Goal: Task Accomplishment & Management: Manage account settings

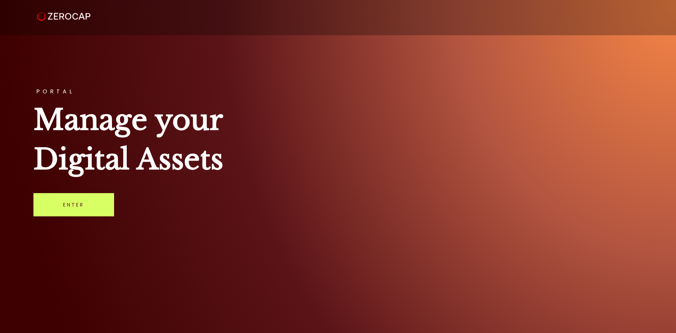
click at [88, 224] on div "PORTAL Manage your Digital Assets Enter" at bounding box center [338, 166] width 676 height 333
click at [96, 200] on link "Enter" at bounding box center [73, 204] width 81 height 23
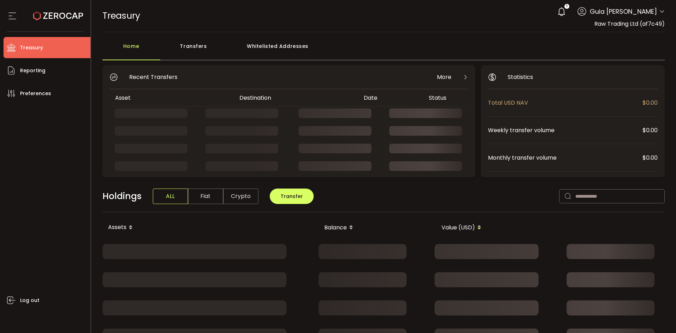
click at [656, 13] on div "5 Guia [PERSON_NAME] Account Raw Trading Ltd (af7c49) Raw Trading Ltd (Payments…" at bounding box center [609, 11] width 111 height 15
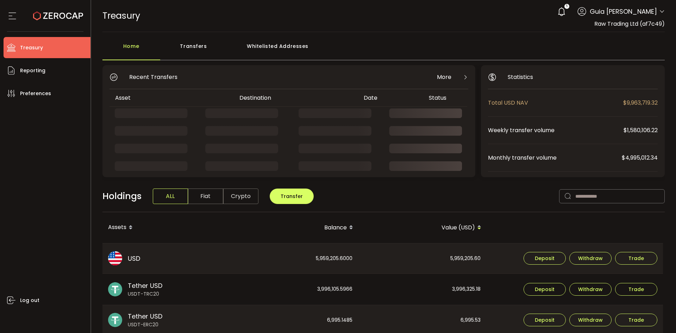
click at [659, 11] on icon at bounding box center [662, 12] width 6 height 6
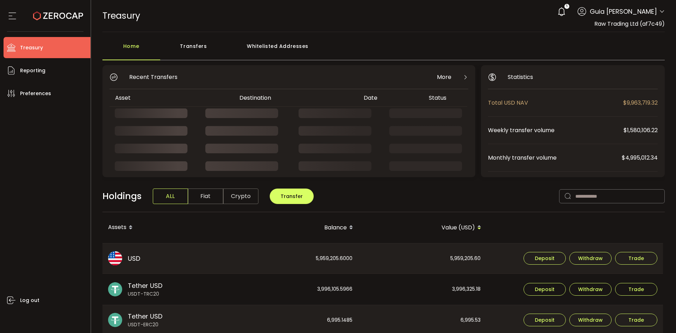
click at [657, 10] on div "5 Guia [PERSON_NAME]" at bounding box center [609, 11] width 111 height 15
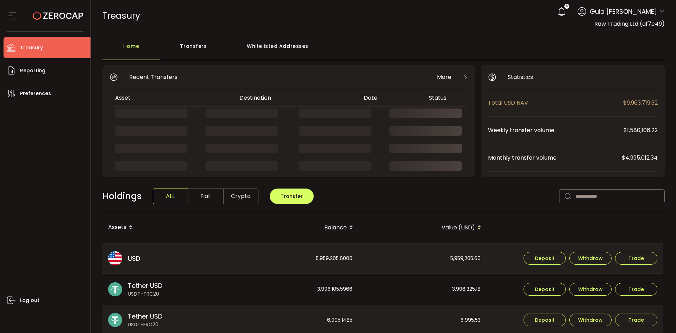
click at [659, 11] on icon at bounding box center [662, 12] width 6 height 6
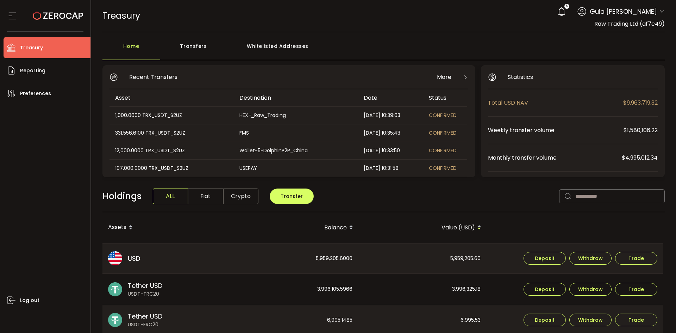
click at [284, 113] on div "HEX-_Raw_Trading" at bounding box center [296, 115] width 124 height 8
click at [143, 119] on div "1,000.0000 TRX_USDT_S2UZ" at bounding box center [172, 115] width 124 height 8
click at [297, 113] on div "HEX-_Raw_Trading" at bounding box center [296, 115] width 124 height 8
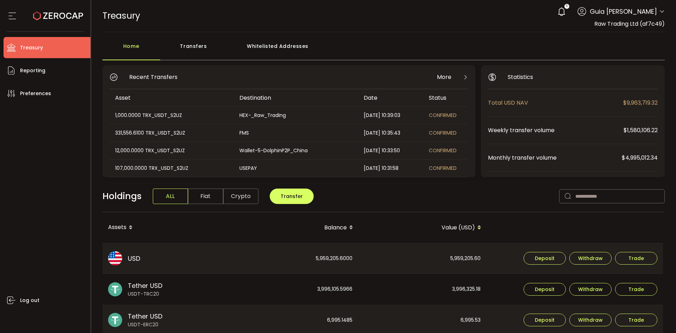
click at [205, 40] on div "Transfers" at bounding box center [193, 49] width 67 height 21
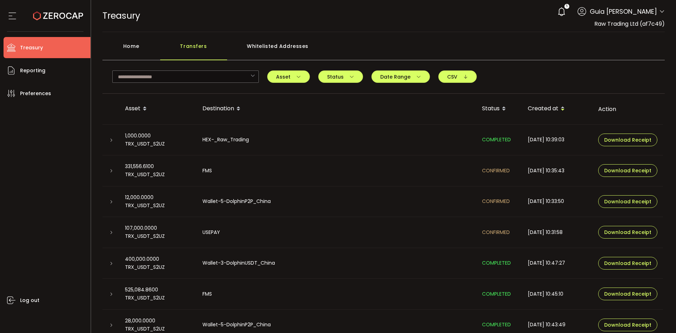
click at [239, 143] on div "HEX-_Raw_Trading" at bounding box center [337, 140] width 280 height 8
click at [617, 141] on span "Download Receipt" at bounding box center [627, 139] width 47 height 5
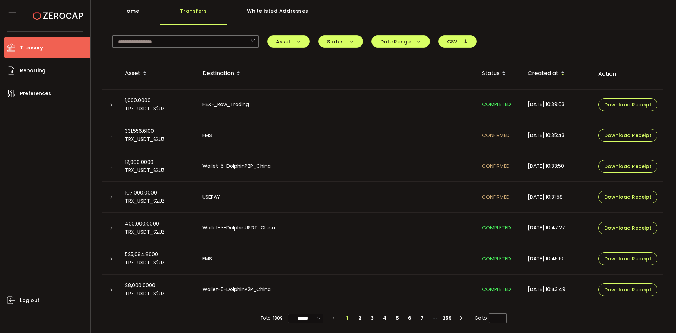
scroll to position [37, 0]
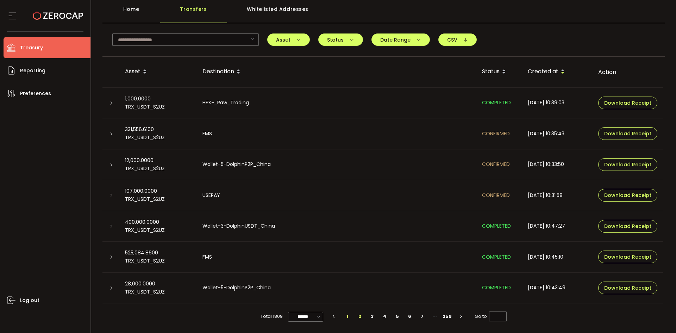
click at [359, 316] on li "2" at bounding box center [360, 316] width 13 height 10
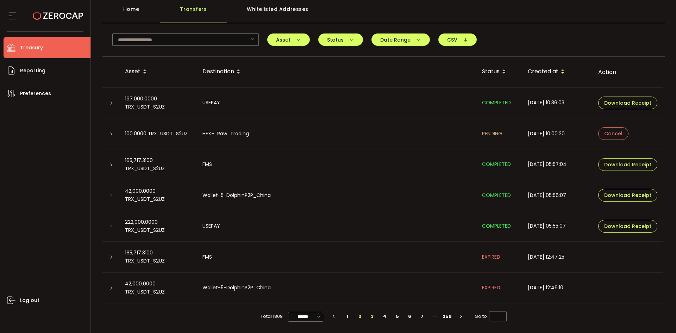
click at [374, 315] on li "3" at bounding box center [372, 316] width 13 height 10
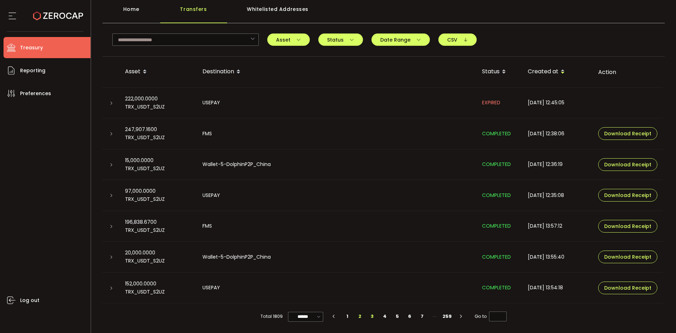
click at [358, 317] on li "2" at bounding box center [360, 316] width 13 height 10
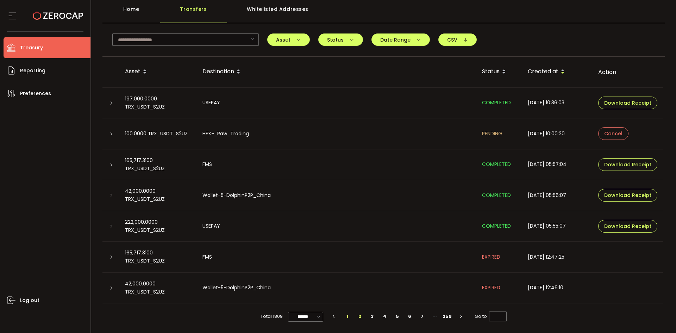
click at [347, 314] on li "1" at bounding box center [347, 316] width 13 height 10
type input "*"
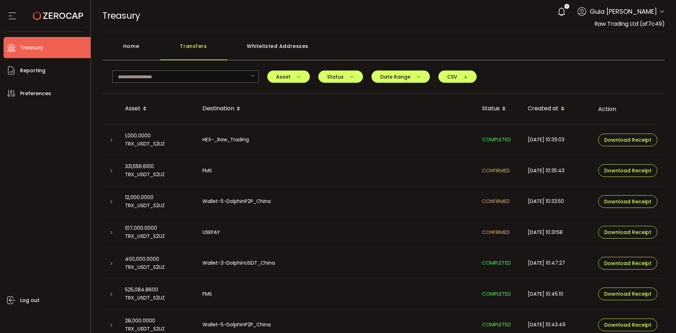
click at [136, 48] on div "Home" at bounding box center [132, 49] width 58 height 21
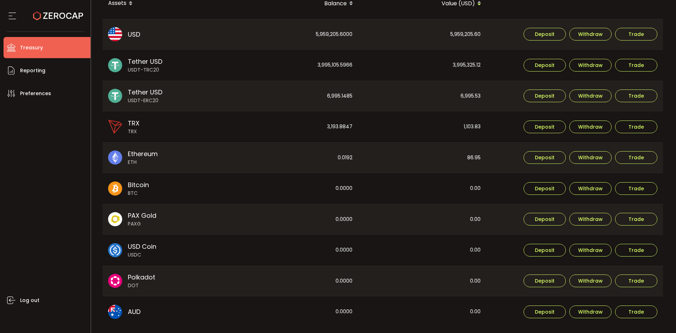
scroll to position [250, 0]
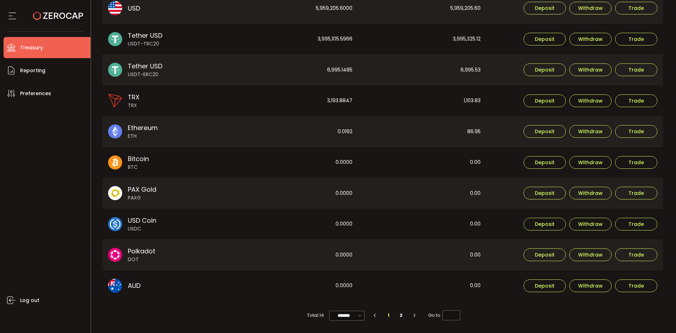
click at [116, 285] on img at bounding box center [115, 286] width 14 height 14
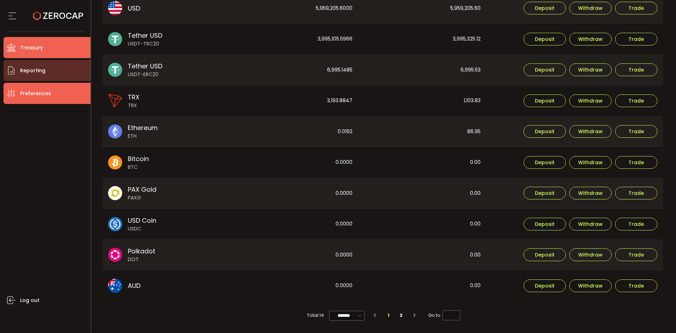
drag, startPoint x: 53, startPoint y: 90, endPoint x: 48, endPoint y: 74, distance: 17.3
click at [50, 84] on li "Preferences" at bounding box center [47, 93] width 87 height 21
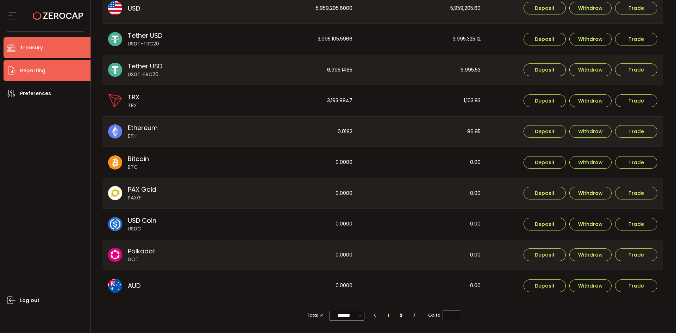
click at [46, 70] on li "Reporting" at bounding box center [47, 70] width 87 height 21
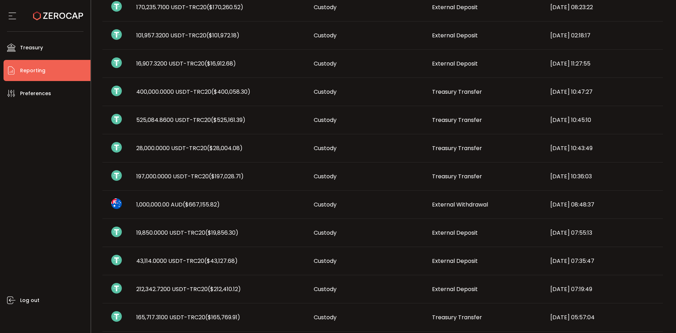
scroll to position [317, 0]
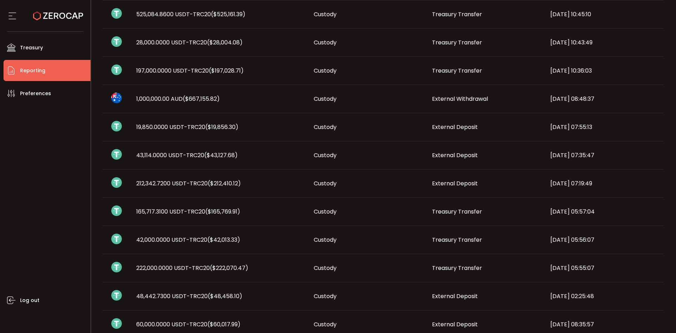
click at [170, 106] on td "1,000,000.00 AUD ($667,155.82)" at bounding box center [220, 99] width 178 height 28
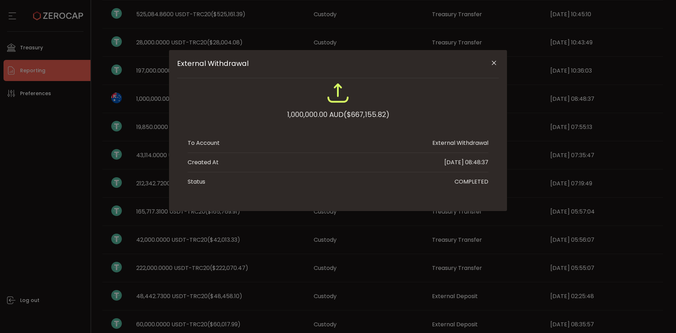
click at [170, 102] on div "External Withdrawal 1,000,000.00 AUD ($667,155.82) To Account External Withdraw…" at bounding box center [338, 130] width 338 height 161
click at [168, 101] on div "External Withdrawal 1,000,000.00 AUD ($667,155.82) To Account External Withdraw…" at bounding box center [338, 166] width 676 height 333
click at [503, 61] on div "External Withdrawal 1,000,000.00 AUD ($667,155.82) To Account External Withdraw…" at bounding box center [338, 130] width 338 height 161
click at [495, 64] on icon "Close" at bounding box center [494, 63] width 7 height 7
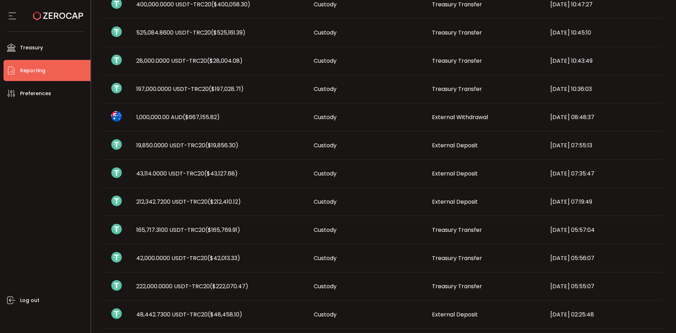
scroll to position [282, 0]
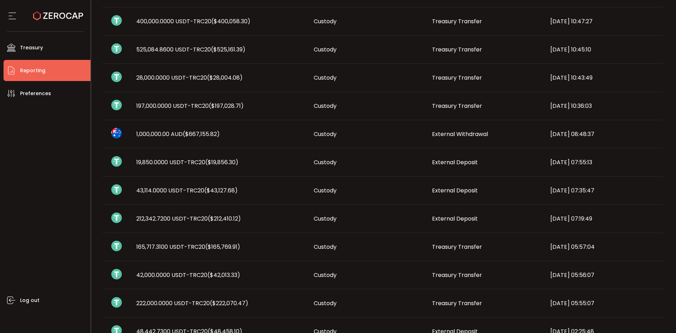
click at [317, 136] on span "Custody" at bounding box center [325, 134] width 23 height 8
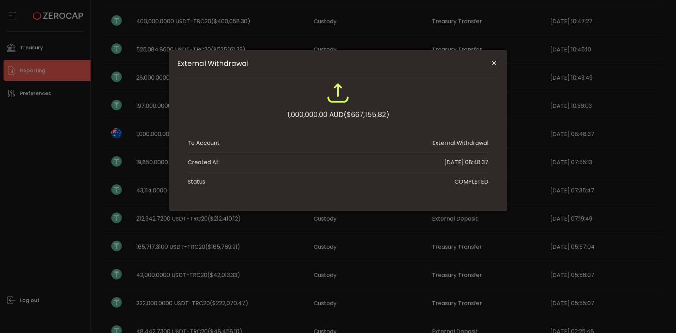
click at [494, 64] on icon "Close" at bounding box center [494, 63] width 7 height 7
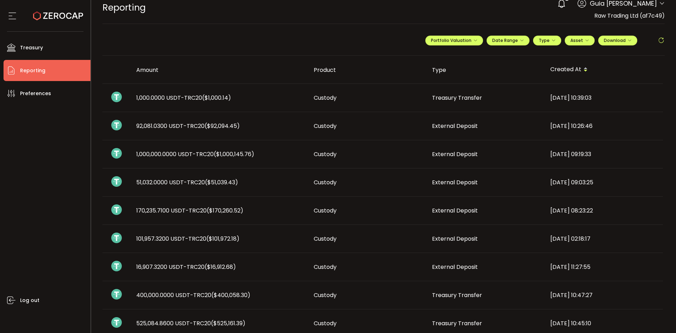
scroll to position [0, 0]
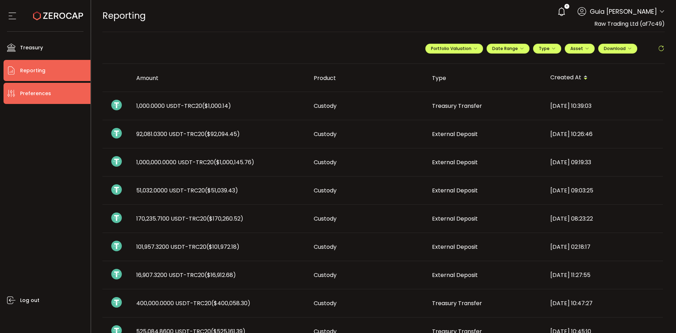
click at [37, 98] on li "Preferences" at bounding box center [47, 93] width 87 height 21
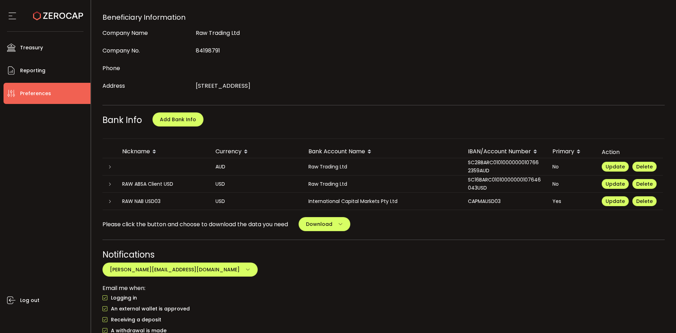
scroll to position [247, 0]
click at [337, 223] on button "Download" at bounding box center [325, 224] width 52 height 14
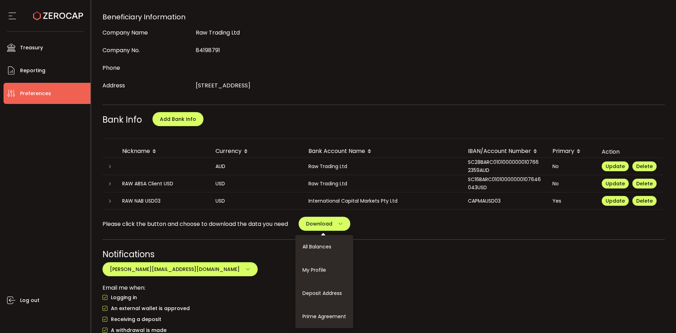
click at [15, 218] on div "Log out" at bounding box center [47, 216] width 87 height 224
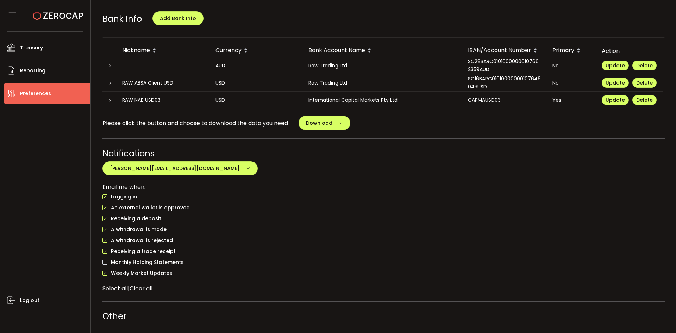
scroll to position [383, 0]
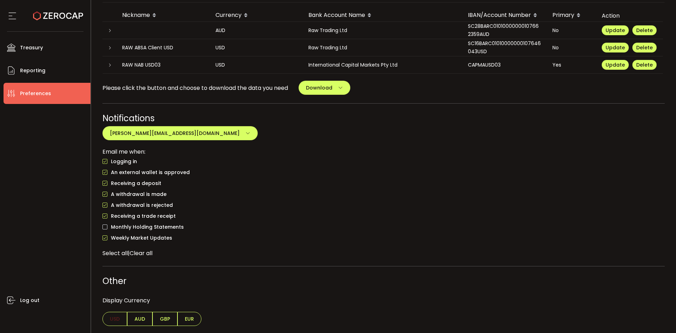
click at [143, 323] on span "AUD" at bounding box center [139, 319] width 25 height 14
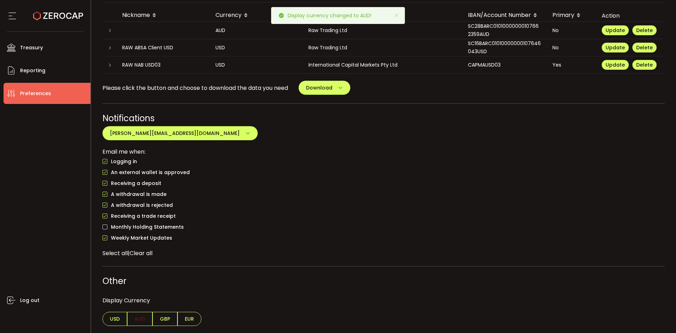
click at [110, 319] on span "USD" at bounding box center [115, 319] width 25 height 14
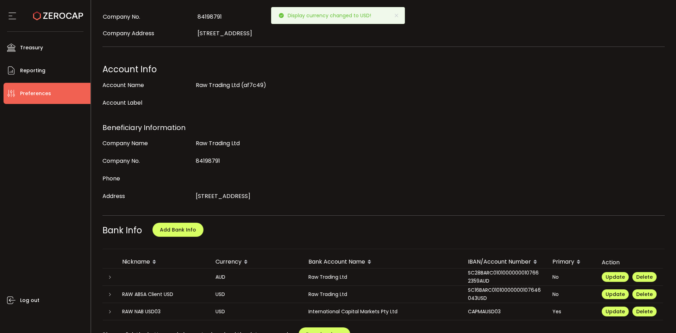
scroll to position [206, 0]
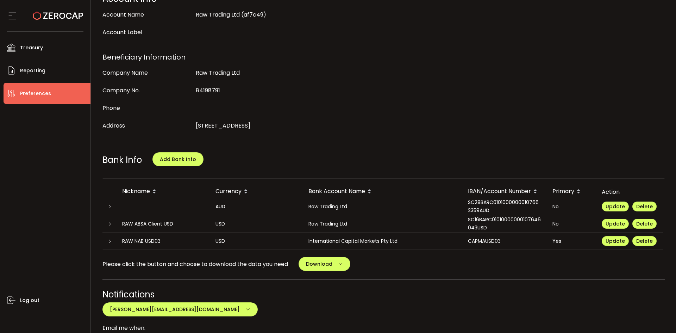
click at [483, 202] on div "SC28BARC01010000000107662359AUD" at bounding box center [504, 206] width 85 height 16
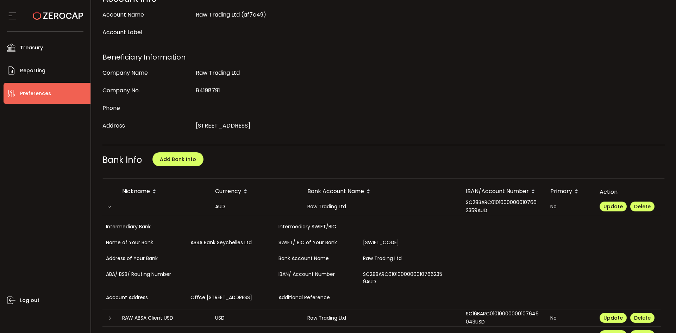
click at [483, 202] on div "SC28BARC01010000000107662359AUD" at bounding box center [502, 206] width 85 height 16
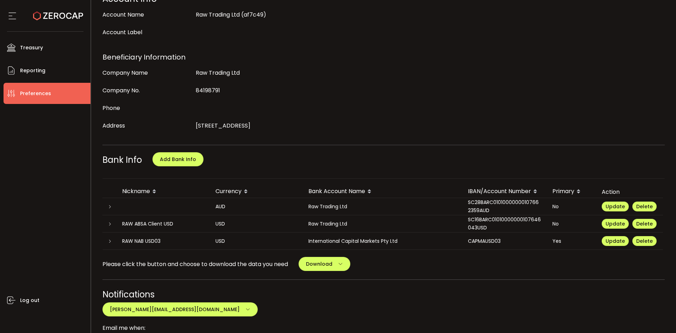
click at [484, 203] on div "SC28BARC01010000000107662359AUD" at bounding box center [504, 206] width 85 height 16
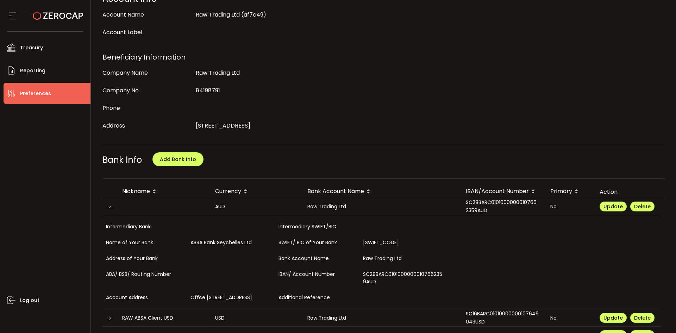
click at [488, 207] on div "SC28BARC01010000000107662359AUD" at bounding box center [502, 206] width 85 height 16
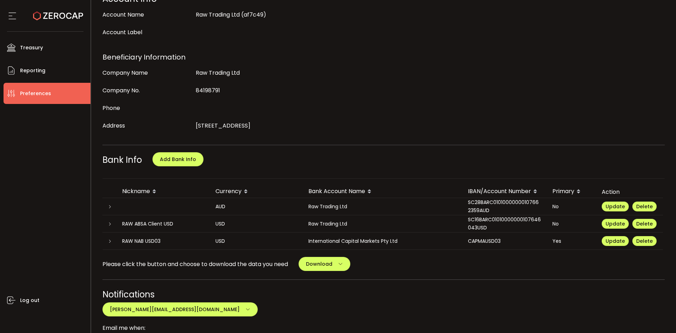
click at [486, 202] on div "SC28BARC01010000000107662359AUD" at bounding box center [504, 206] width 85 height 16
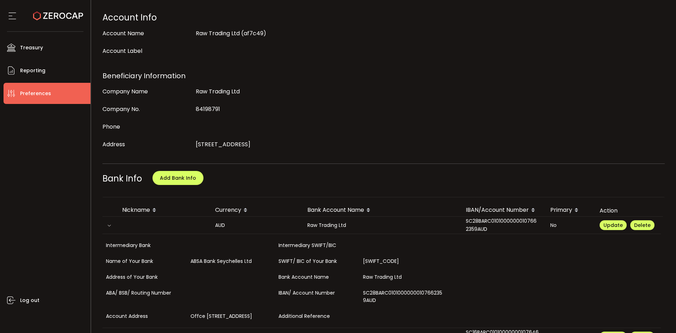
scroll to position [171, 0]
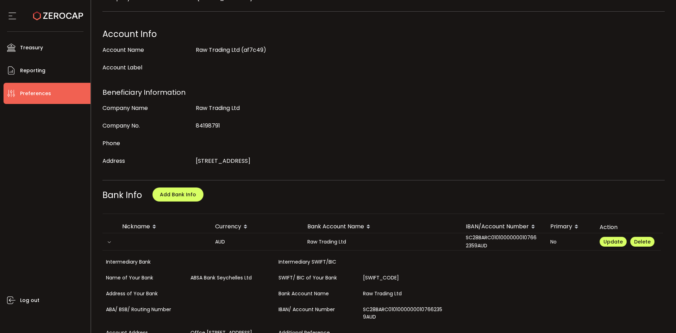
drag, startPoint x: 489, startPoint y: 246, endPoint x: 461, endPoint y: 234, distance: 29.6
click at [461, 234] on div "SC28BARC01010000000107662359AUD" at bounding box center [502, 242] width 85 height 16
copy div "SC28BARC01010000000107662359AUD"
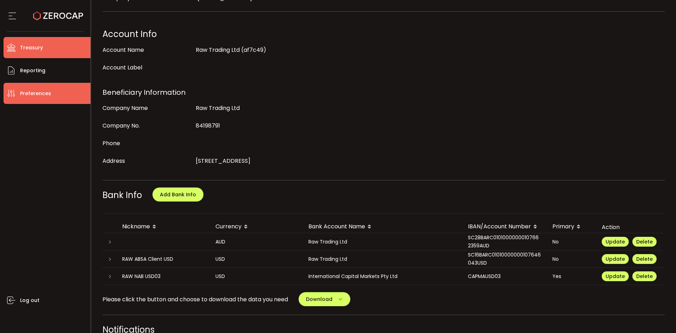
click at [32, 47] on span "Treasury" at bounding box center [31, 48] width 23 height 10
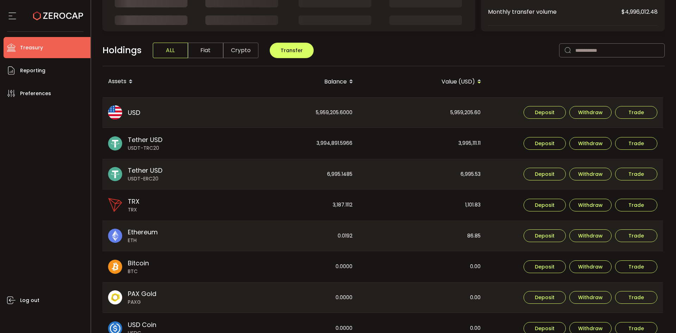
scroll to position [250, 0]
